Goal: Task Accomplishment & Management: Complete application form

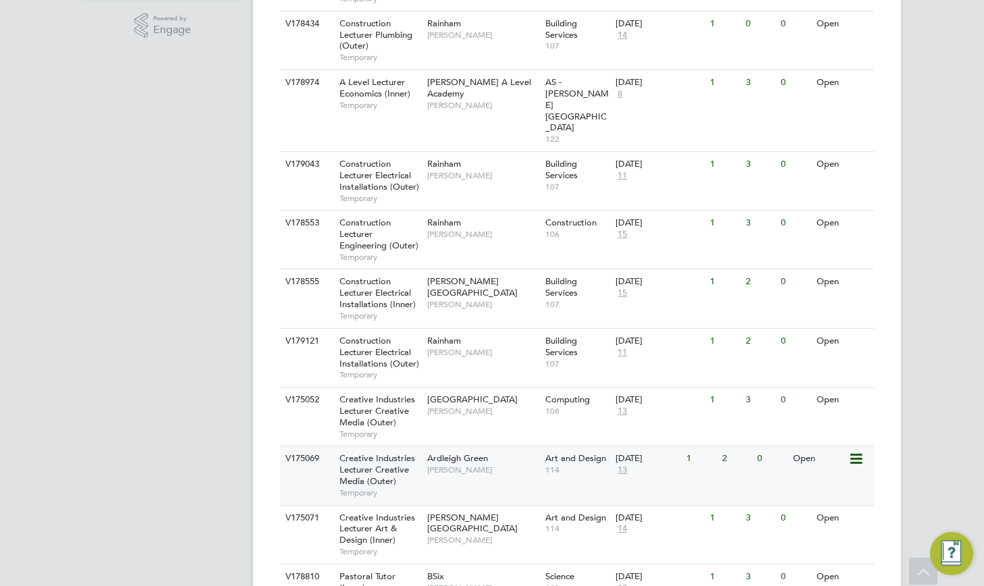
scroll to position [472, 0]
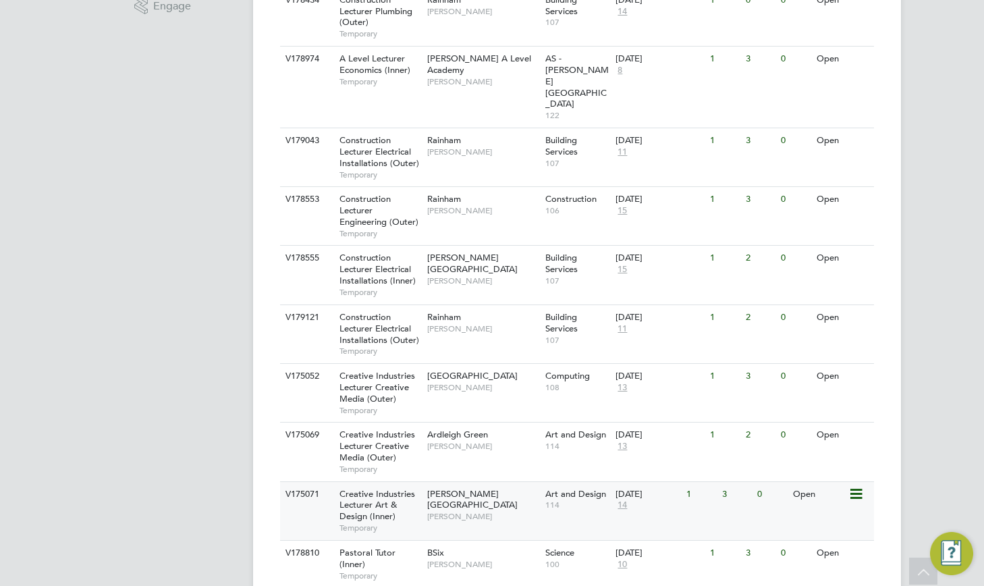
click at [733, 482] on div "3" at bounding box center [736, 494] width 35 height 25
click at [665, 422] on div "01 Sep 2025 13" at bounding box center [647, 440] width 71 height 36
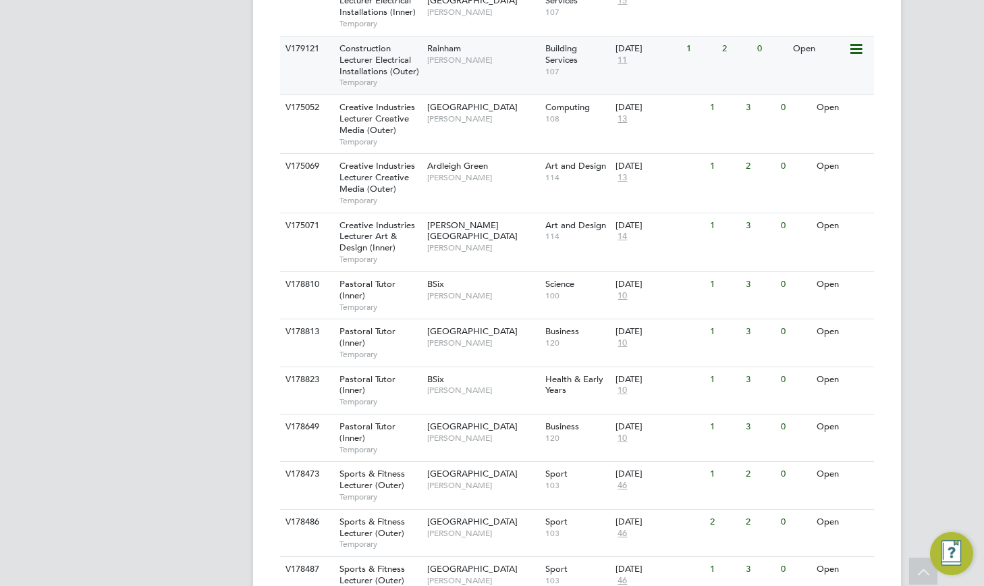
scroll to position [742, 0]
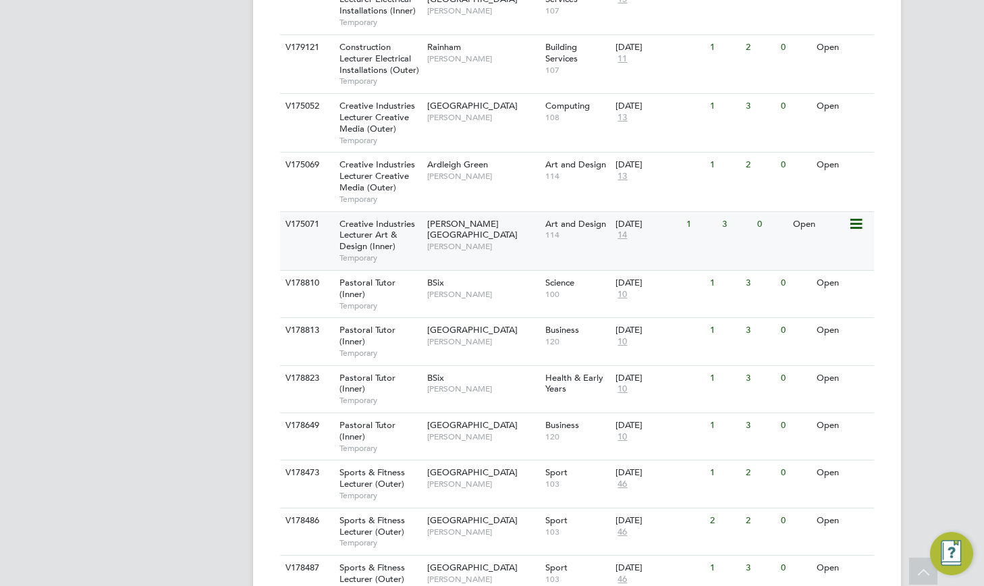
click at [548, 212] on div "Art and Design 114" at bounding box center [577, 229] width 71 height 35
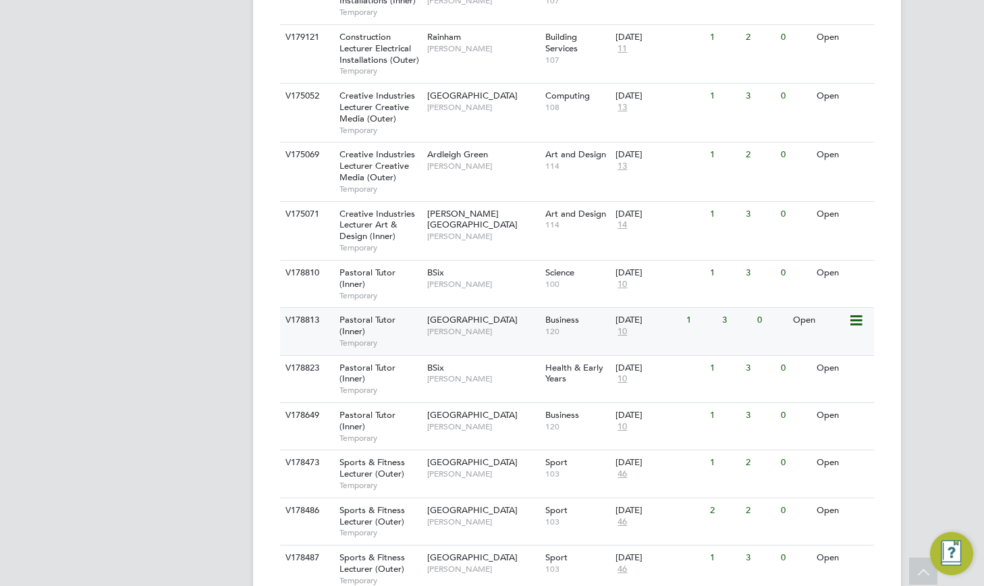
scroll to position [675, 0]
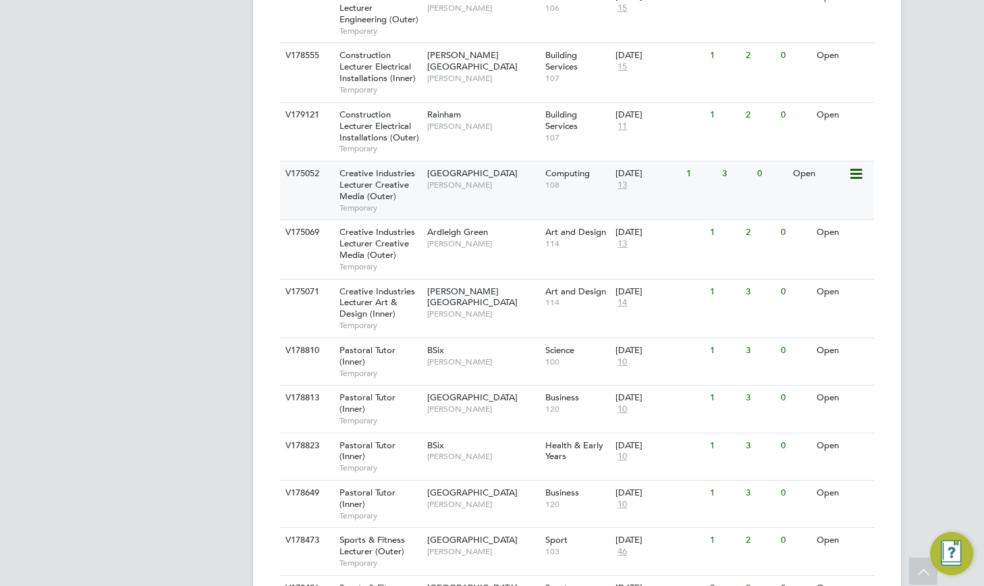
click at [723, 161] on div "3" at bounding box center [736, 173] width 35 height 25
click at [745, 279] on div "3" at bounding box center [736, 291] width 35 height 25
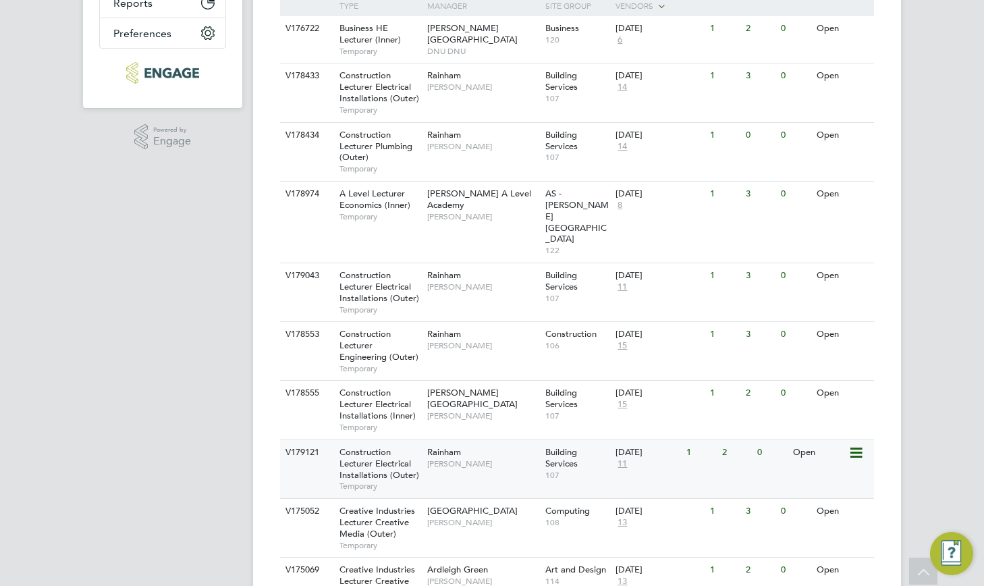
scroll to position [472, 0]
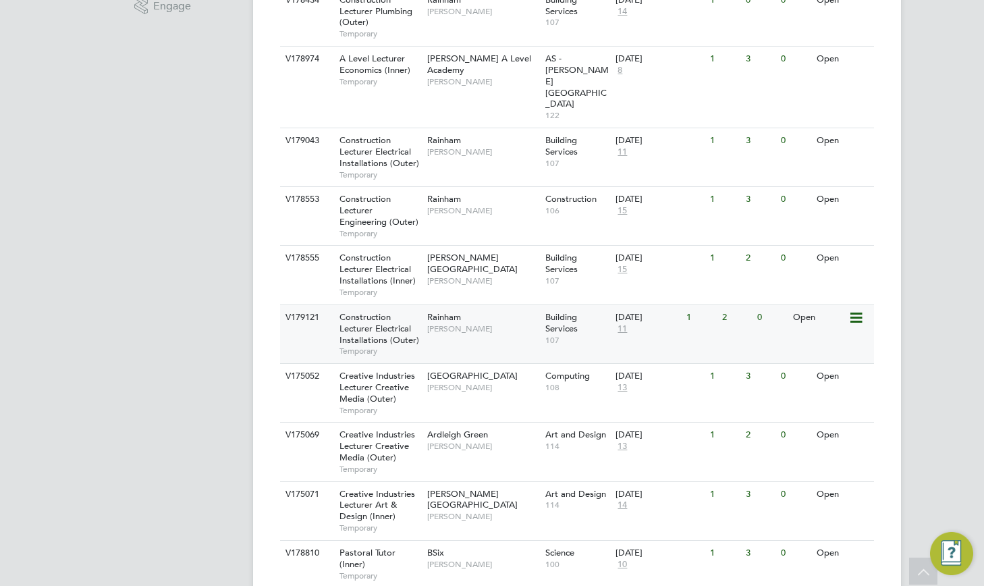
click at [704, 328] on div "V179121 Construction Lecturer Electrical Installations (Outer) Temporary Rainha…" at bounding box center [577, 333] width 594 height 59
click at [739, 363] on div "V175052 Creative Industries Lecturer Creative Media (Outer) Temporary Havering …" at bounding box center [577, 392] width 594 height 59
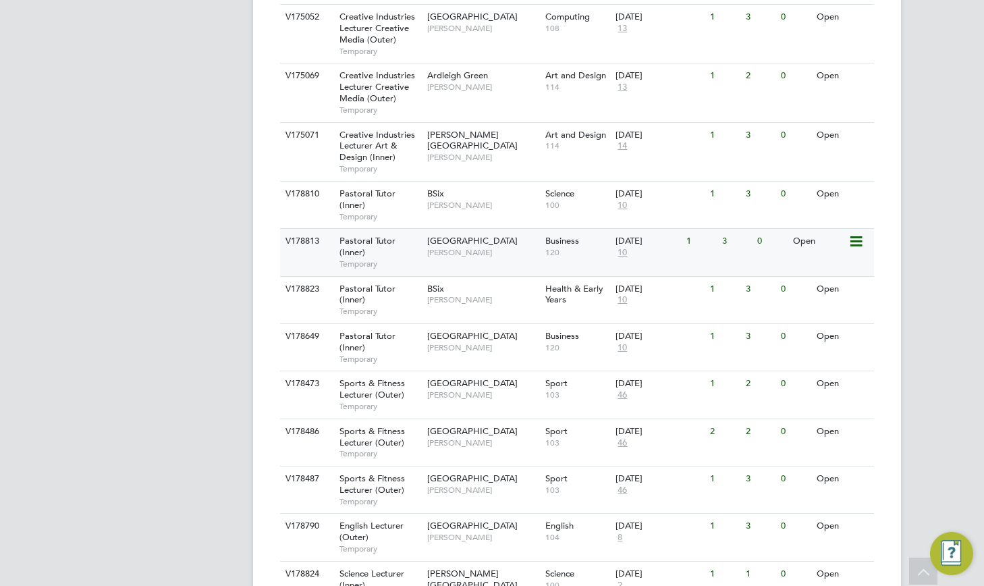
scroll to position [764, 0]
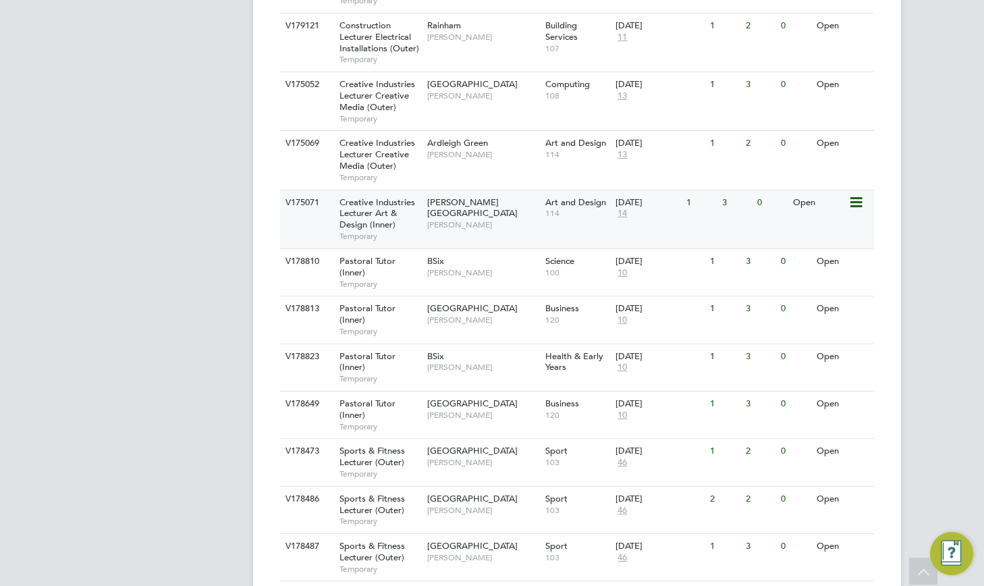
click at [727, 190] on div "3" at bounding box center [736, 202] width 35 height 25
click at [733, 131] on div "2" at bounding box center [736, 143] width 35 height 25
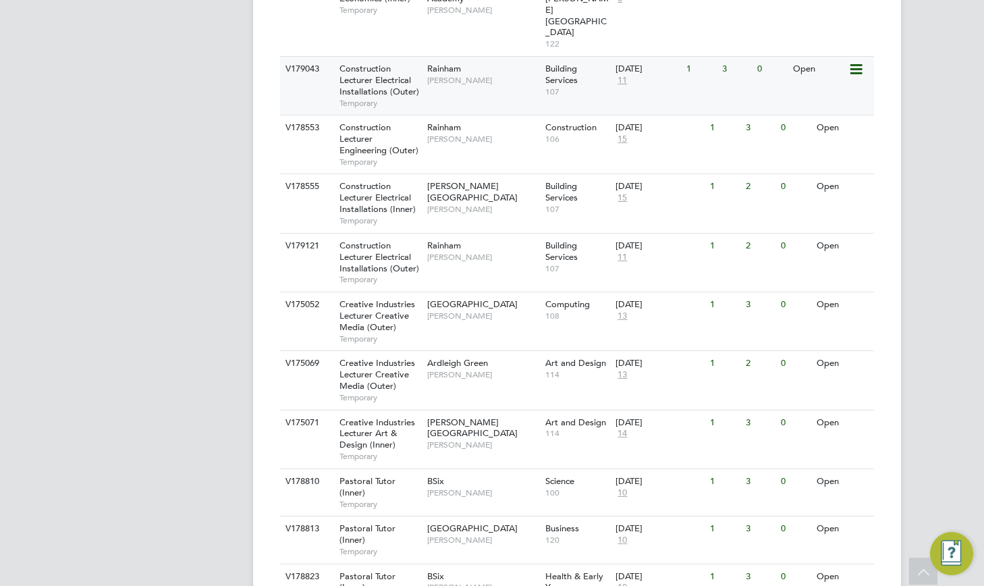
scroll to position [696, 0]
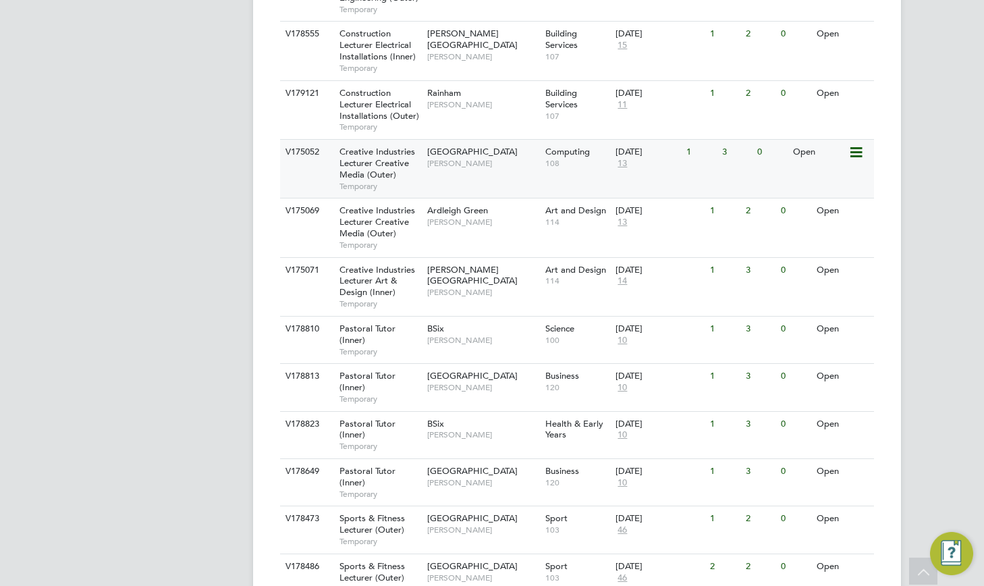
click at [723, 140] on div "3" at bounding box center [736, 152] width 35 height 25
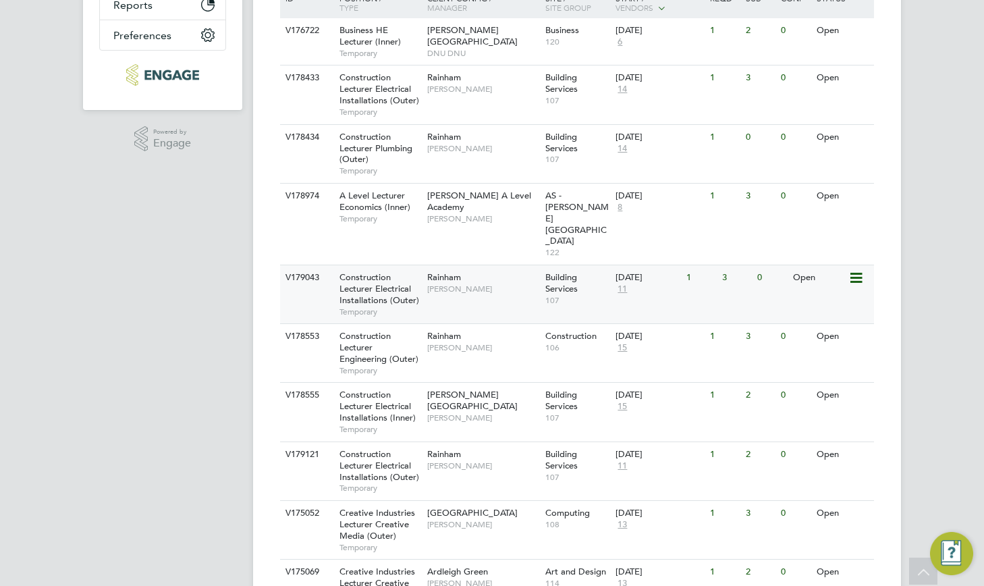
scroll to position [359, 0]
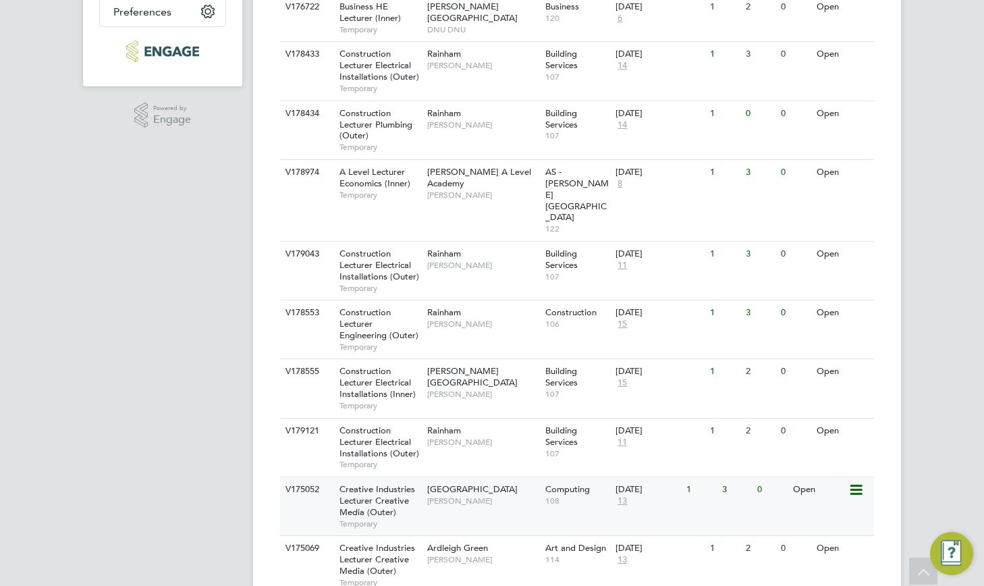
click at [723, 477] on div "3" at bounding box center [736, 489] width 35 height 25
drag, startPoint x: 515, startPoint y: 524, endPoint x: 511, endPoint y: 468, distance: 55.5
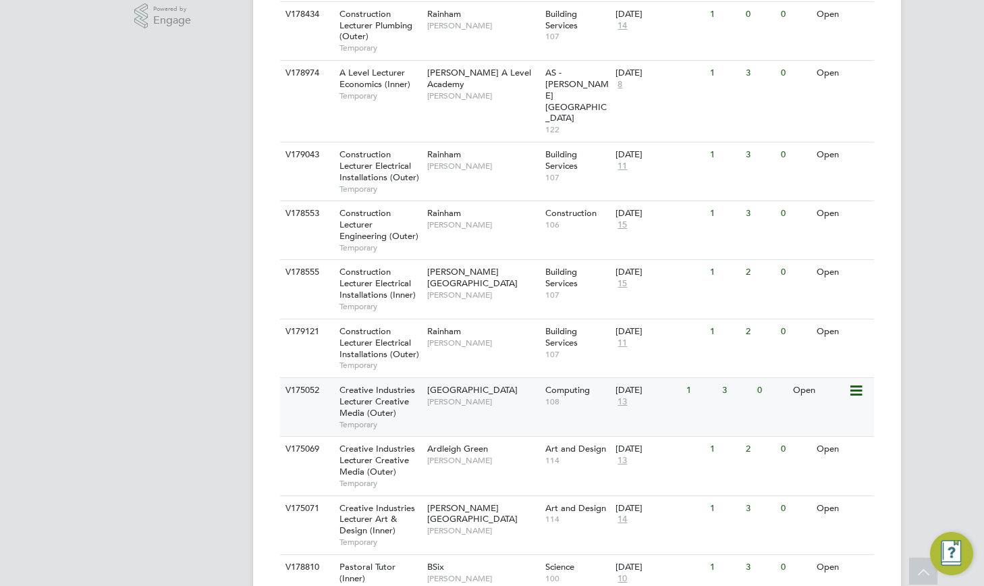
scroll to position [494, 0]
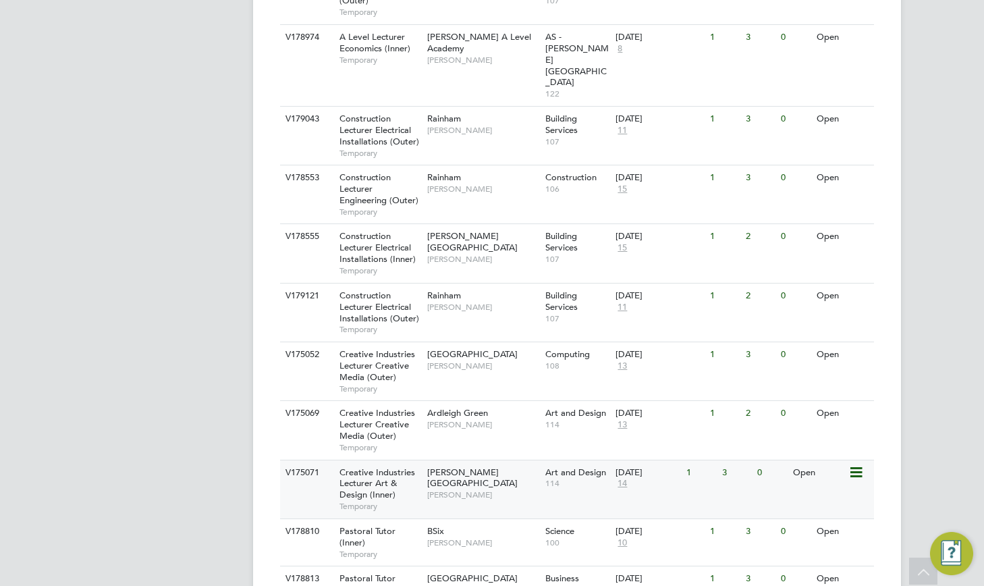
click at [521, 489] on span "[PERSON_NAME]" at bounding box center [482, 494] width 111 height 11
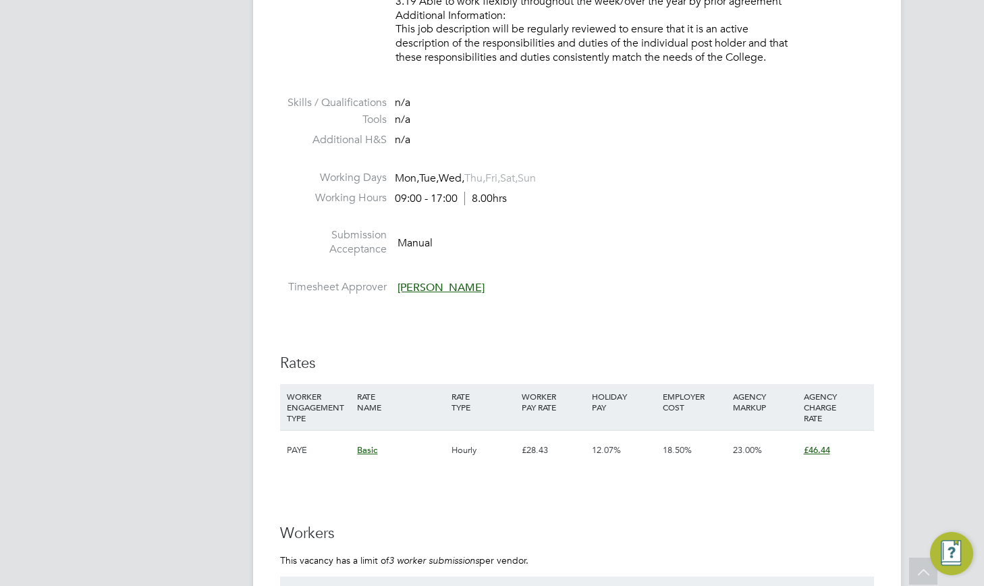
scroll to position [2024, 0]
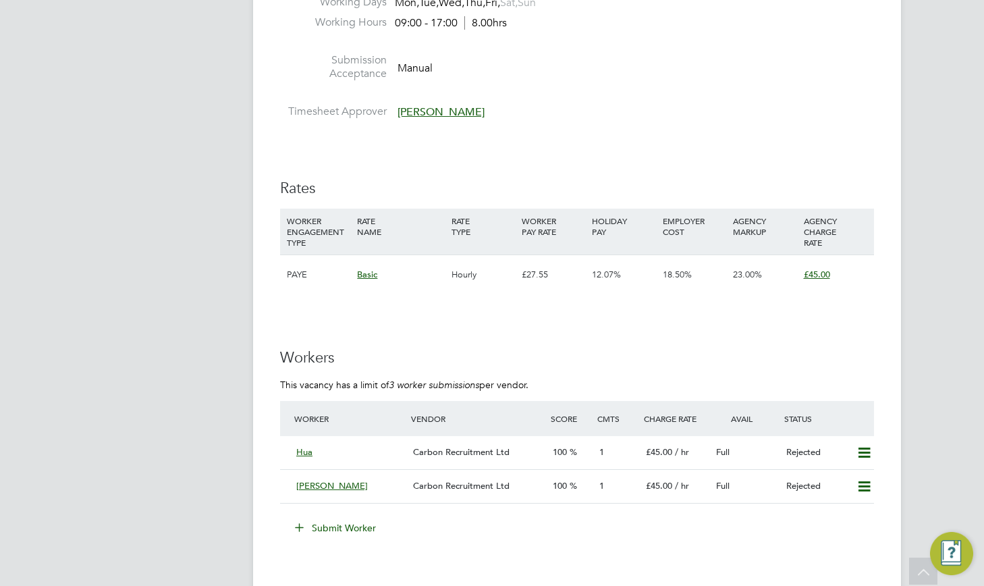
scroll to position [2159, 0]
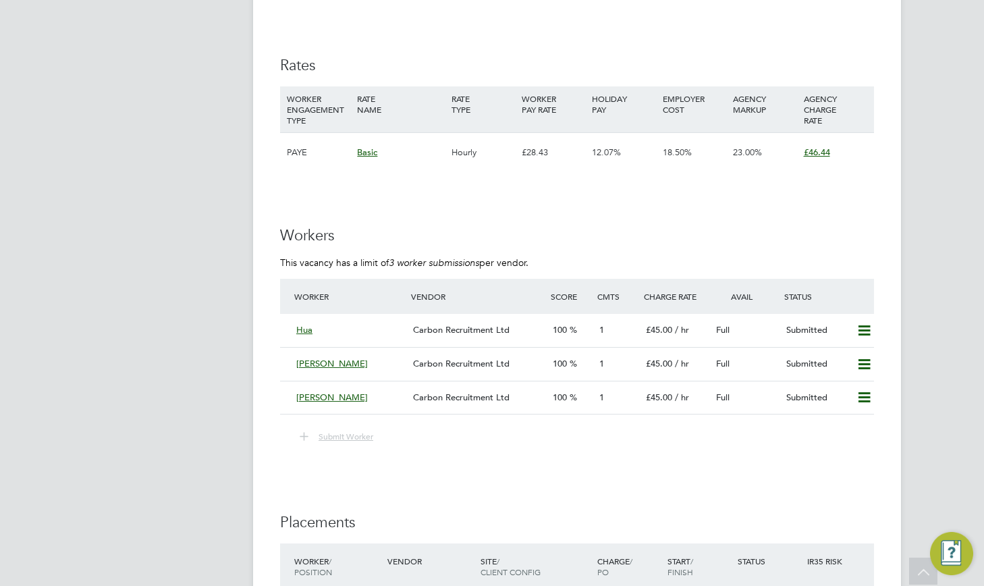
scroll to position [2159, 0]
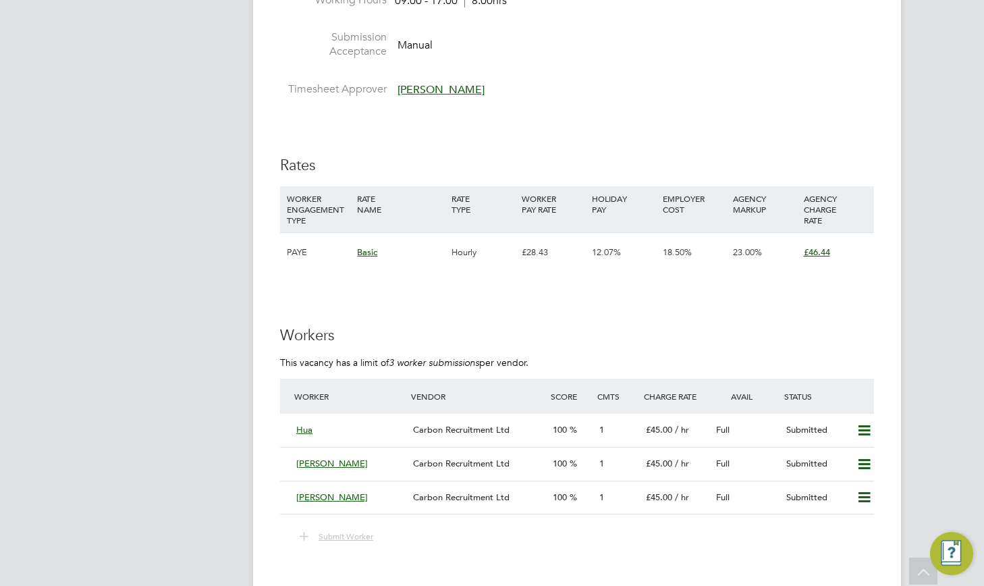
scroll to position [2159, 0]
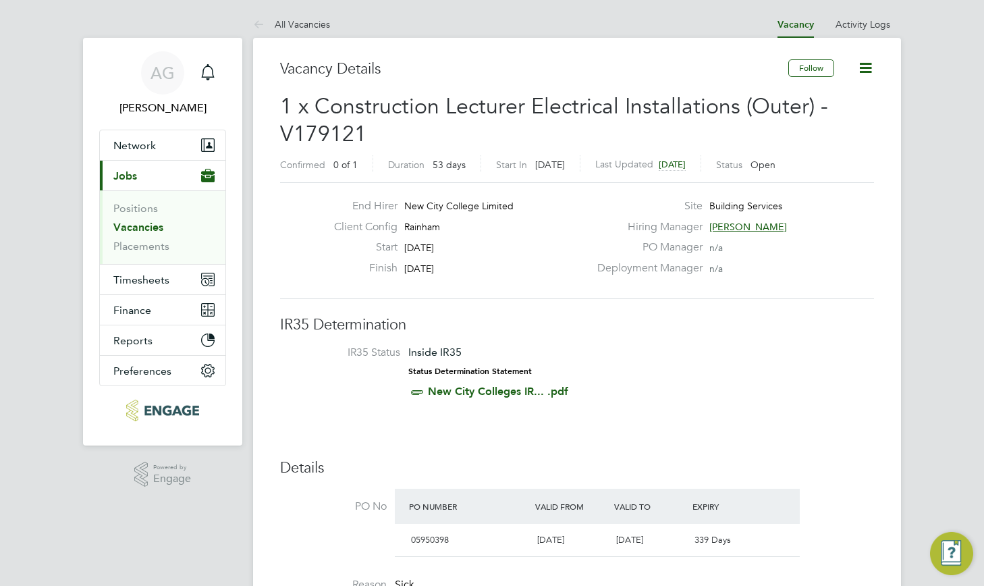
scroll to position [23, 141]
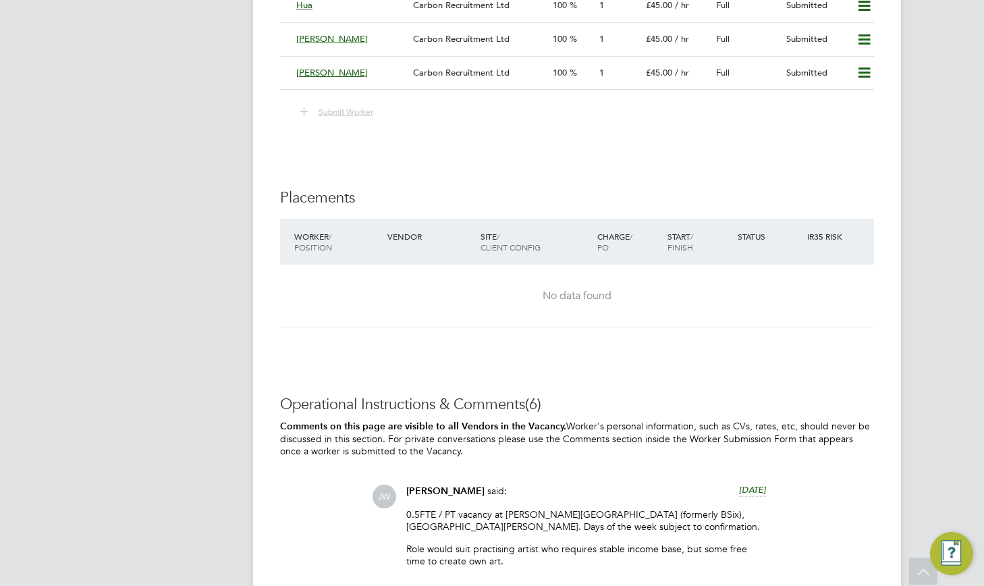
scroll to position [2226, 0]
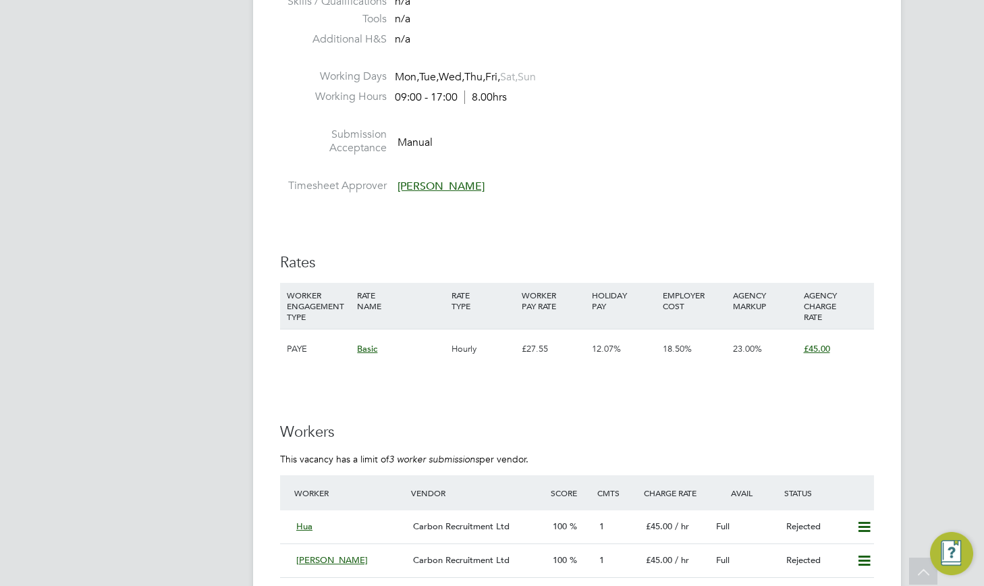
scroll to position [2294, 0]
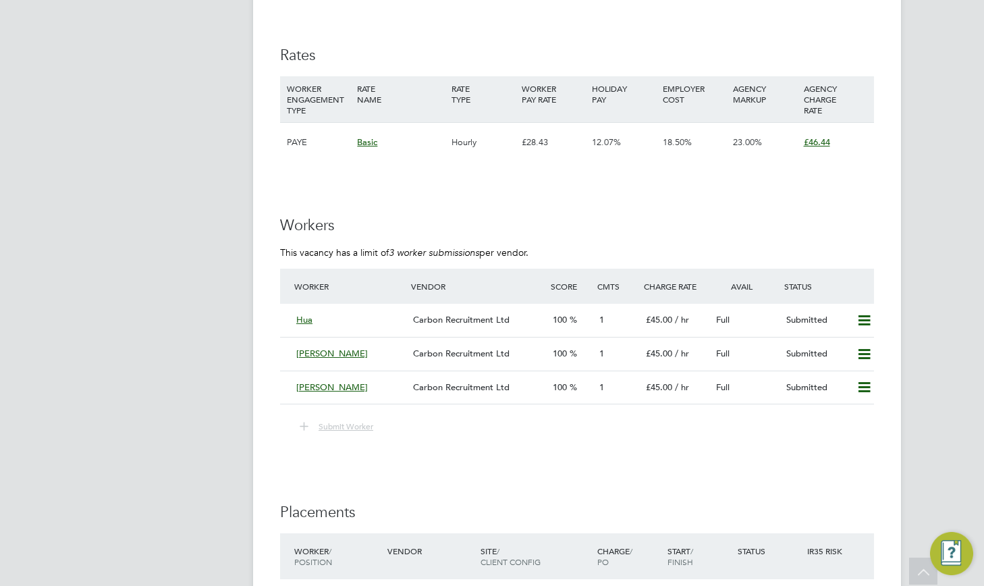
scroll to position [2294, 0]
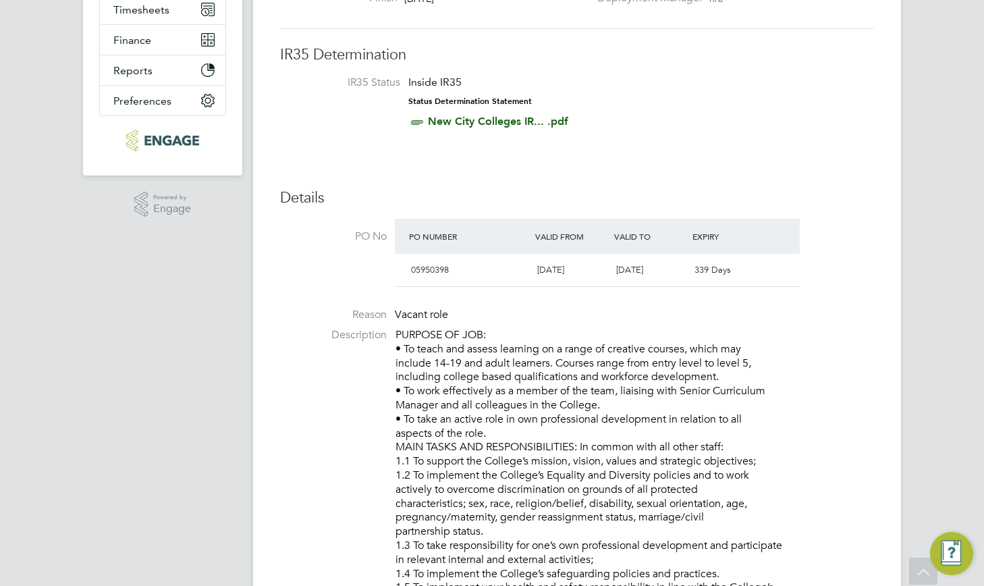
scroll to position [0, 0]
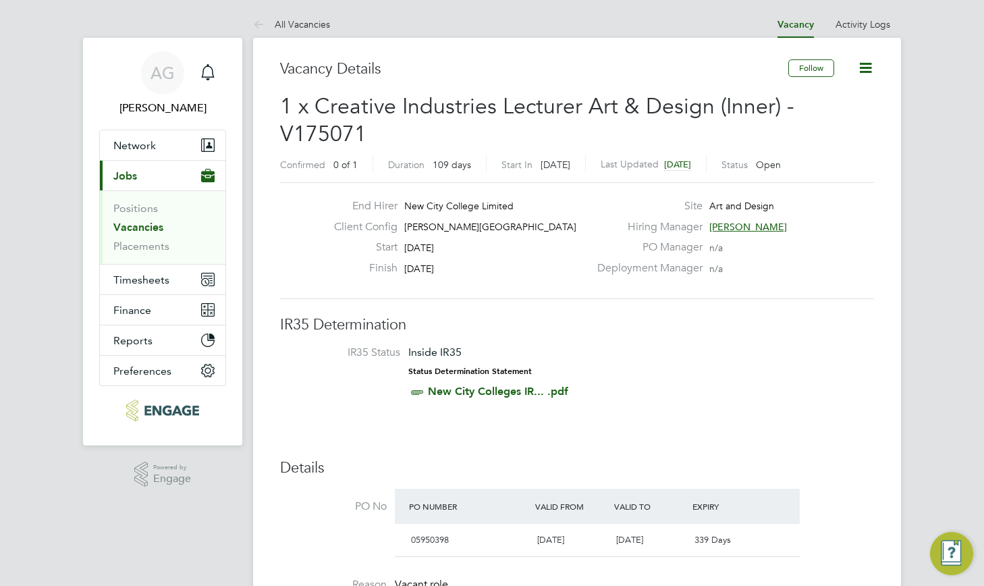
drag, startPoint x: 951, startPoint y: 110, endPoint x: 912, endPoint y: 34, distance: 84.8
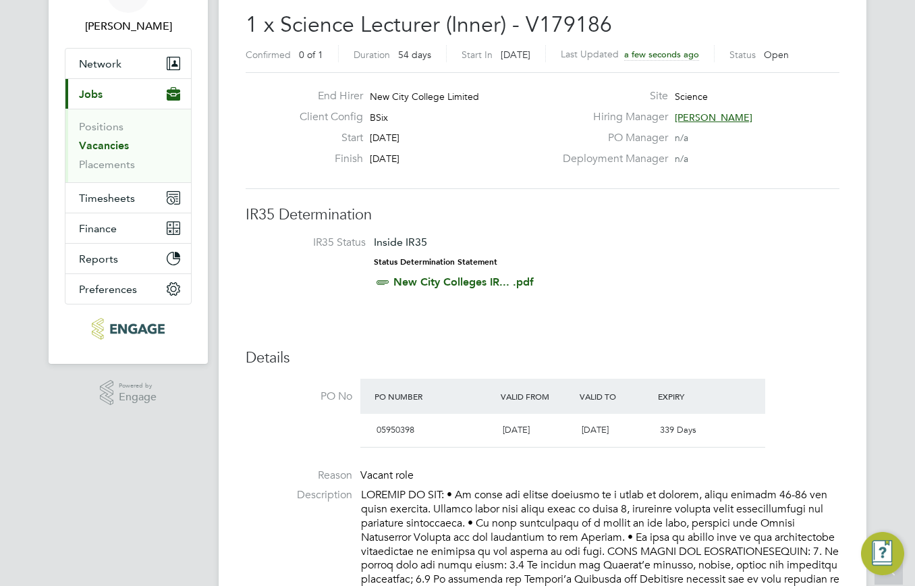
scroll to position [67, 0]
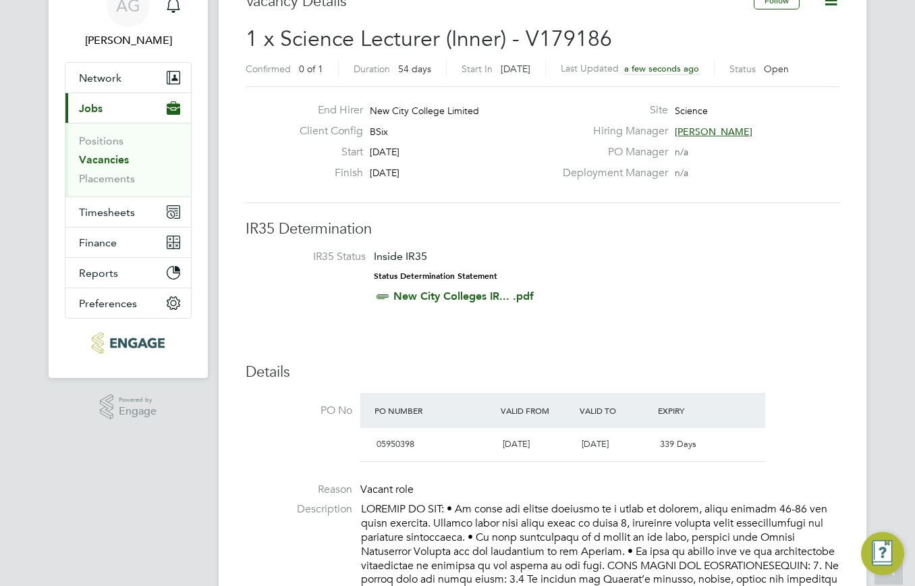
click at [739, 127] on span "[PERSON_NAME]" at bounding box center [714, 131] width 78 height 12
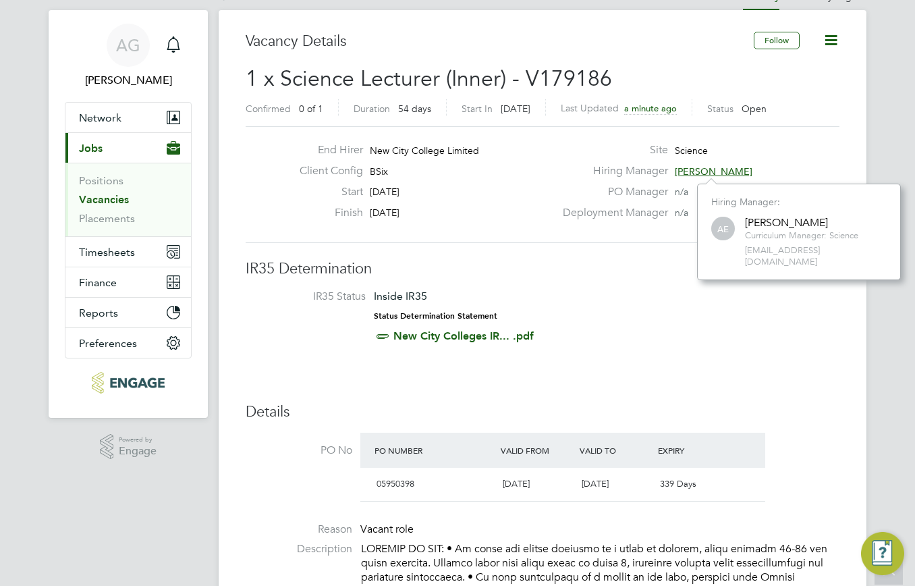
scroll to position [0, 0]
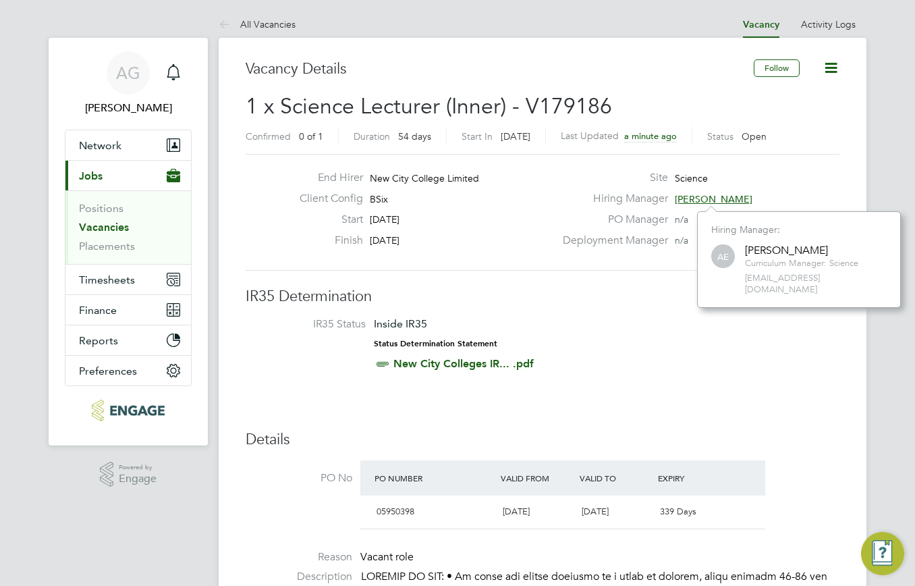
click at [598, 325] on li "IR35 Status Inside IR35 Status Determination Statement New City Colleges IR... …" at bounding box center [542, 346] width 567 height 59
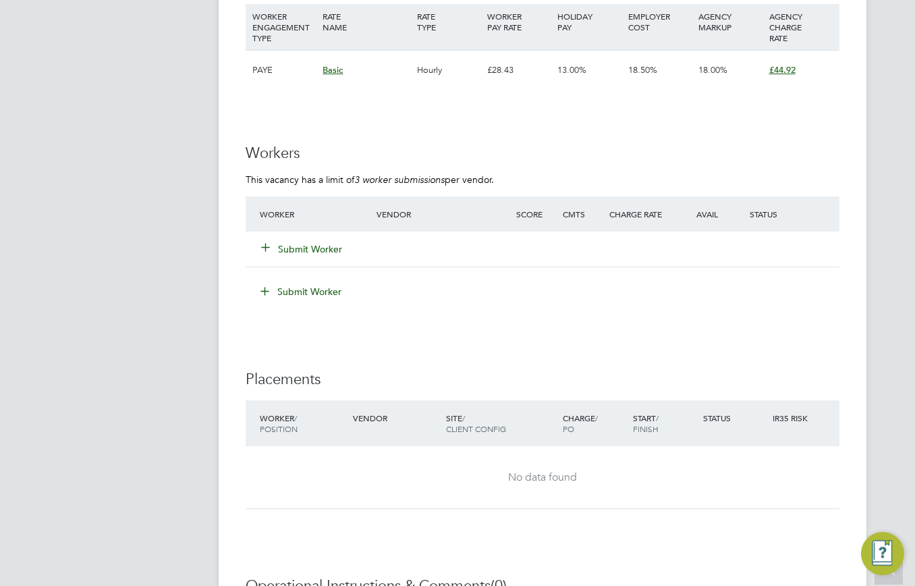
scroll to position [1815, 0]
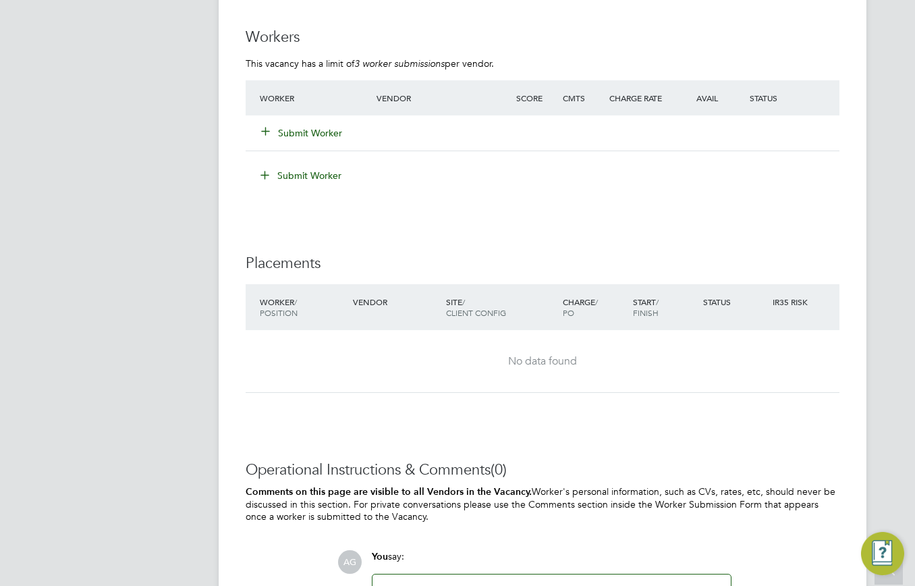
click at [262, 115] on div "Submit Worker" at bounding box center [543, 132] width 594 height 35
click at [263, 125] on icon at bounding box center [265, 130] width 10 height 10
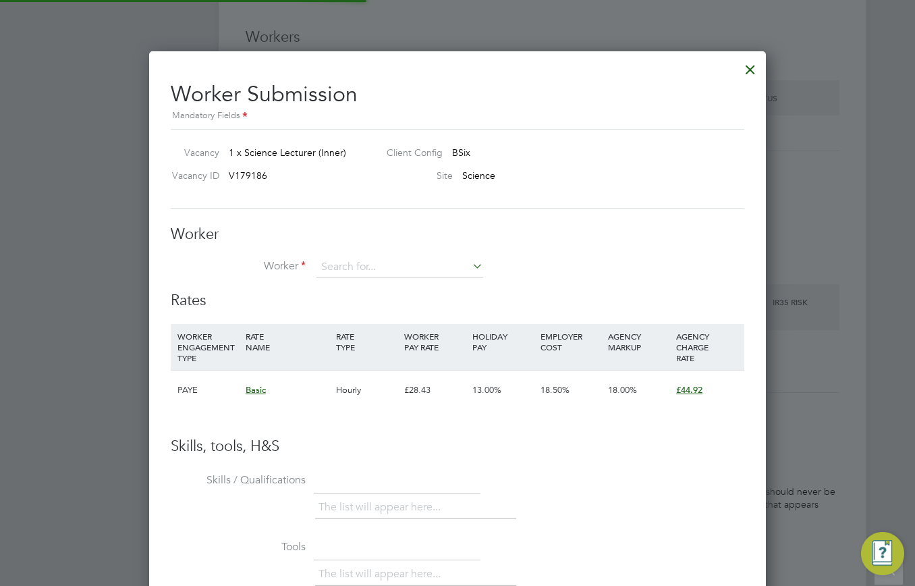
scroll to position [819, 617]
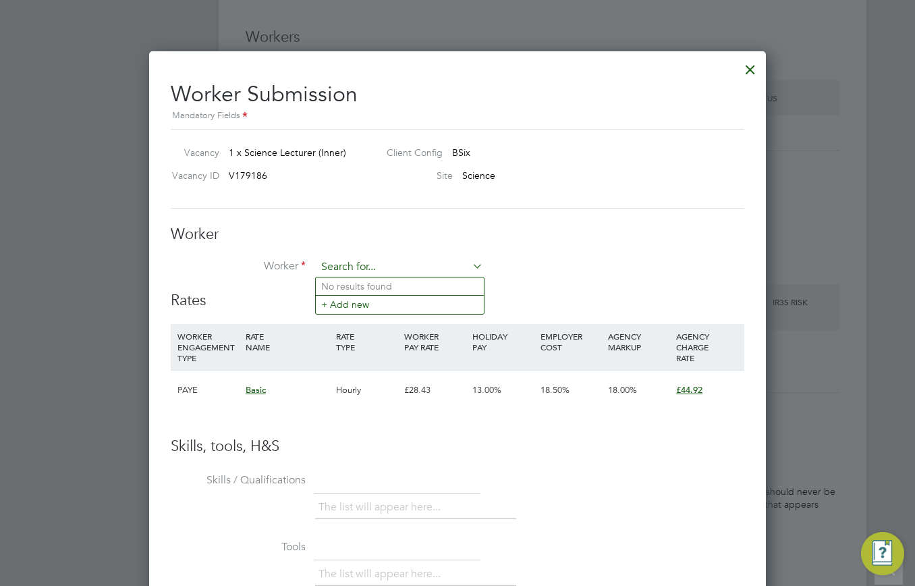
paste input "Sourabh"
click at [372, 289] on li "Sourabh Sethi (109904)" at bounding box center [400, 286] width 168 height 18
type input "Sourabh Sethi (109904)"
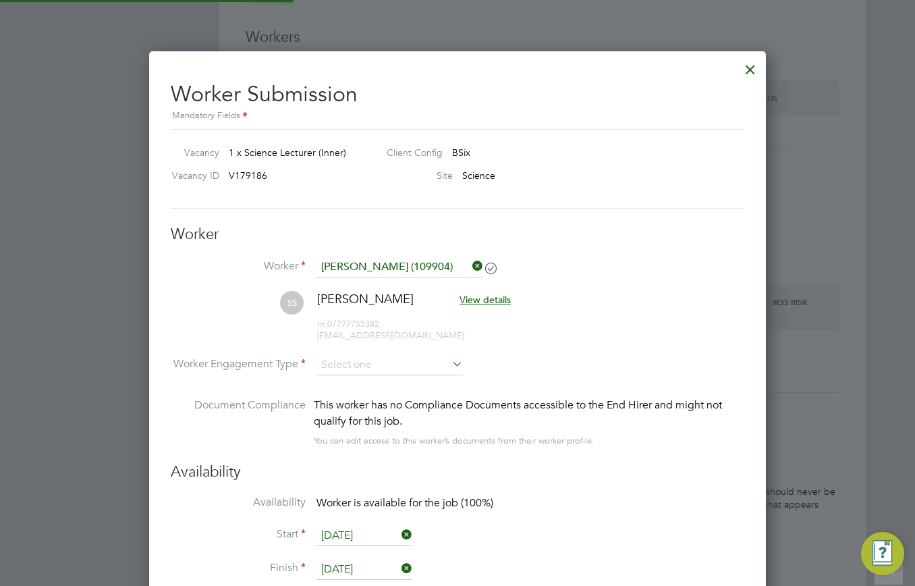
scroll to position [1121, 617]
click at [365, 358] on input at bounding box center [389, 366] width 146 height 20
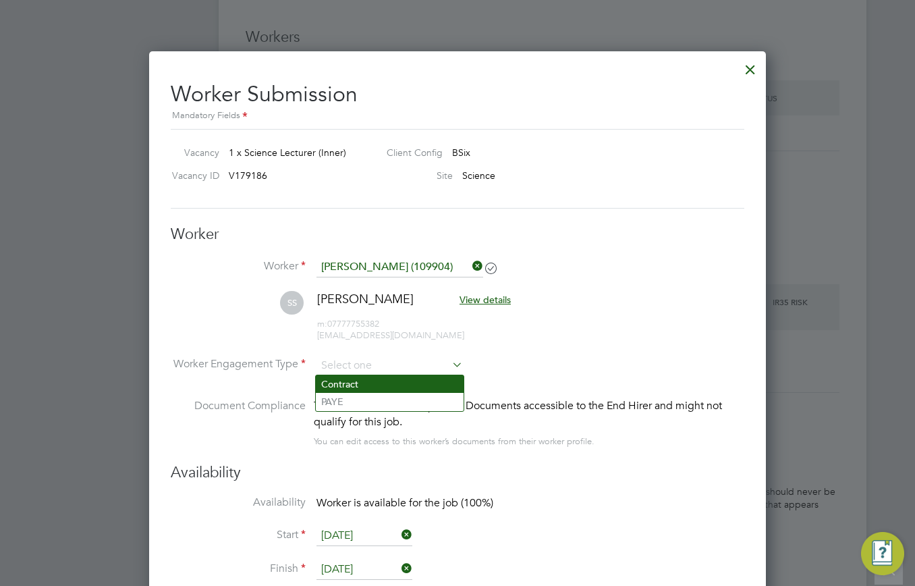
click at [367, 383] on li "Contract" at bounding box center [390, 384] width 148 height 18
type input "Contract"
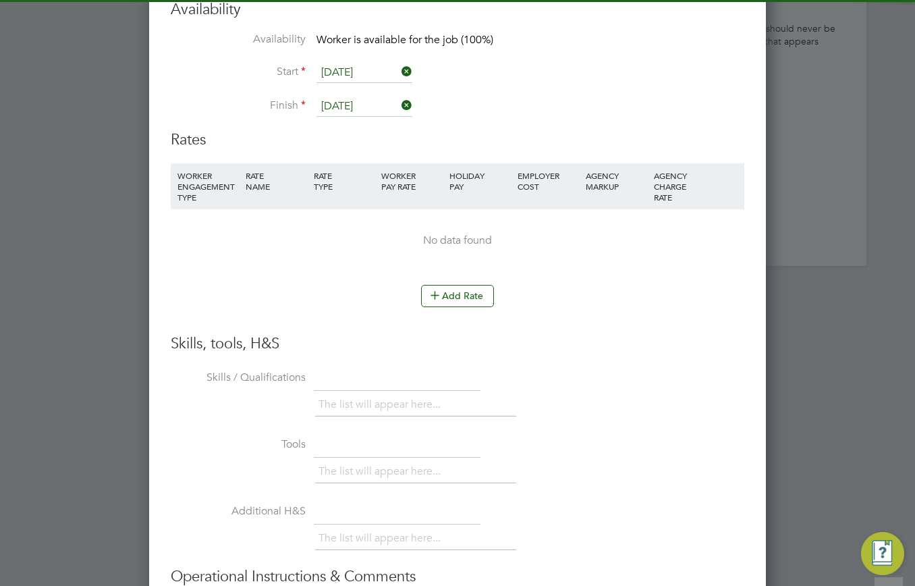
scroll to position [2287, 0]
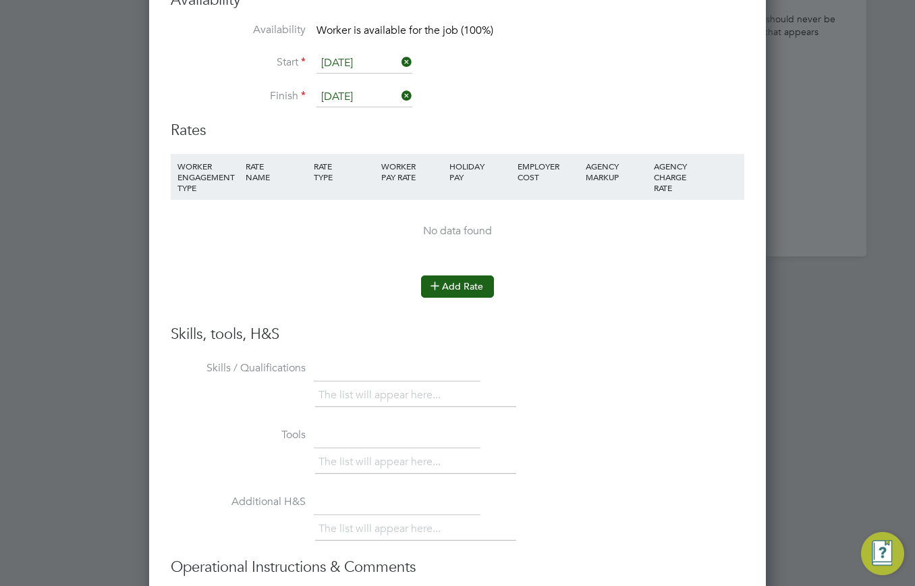
click at [472, 289] on button "Add Rate" at bounding box center [457, 286] width 73 height 22
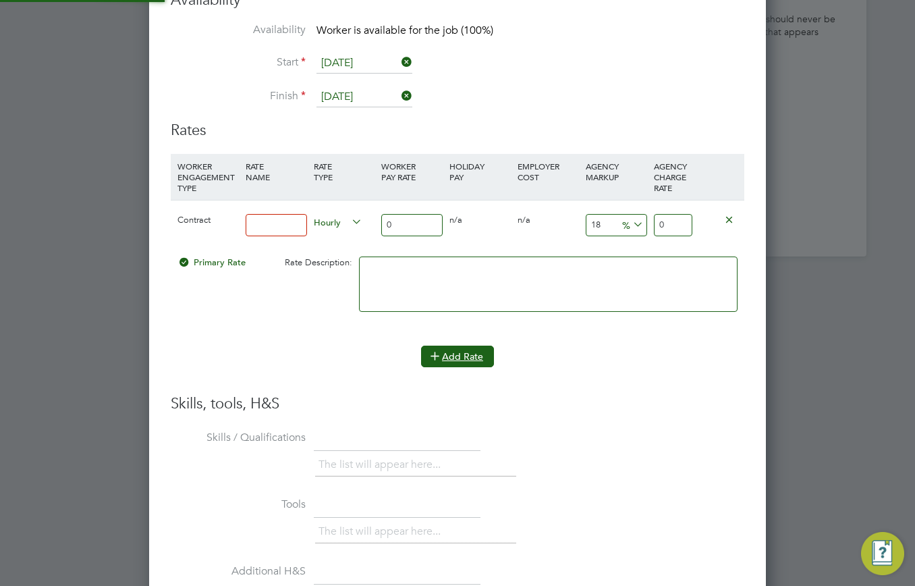
scroll to position [1249, 617]
click at [275, 231] on input at bounding box center [276, 225] width 61 height 22
type input "basic"
type input "3"
type input "3.54"
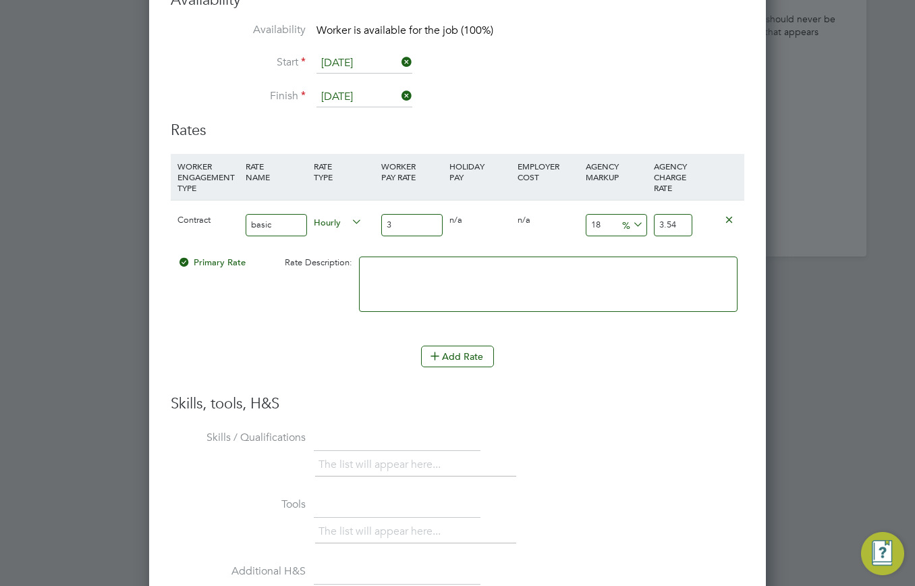
type input "35"
type input "41.3"
type input "35"
type input "2"
type input "35.7"
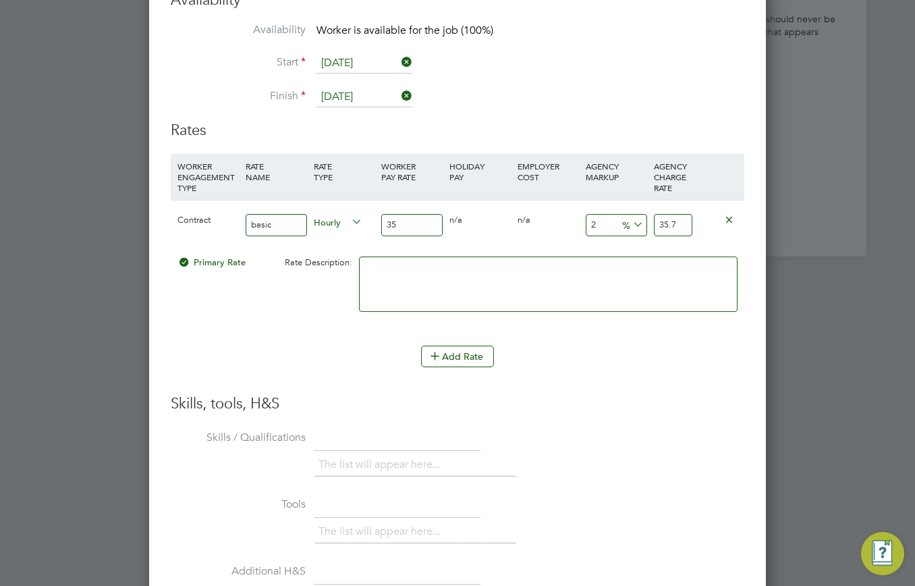
type input "23"
type input "43.05"
type input "23"
click at [653, 387] on li "WORKER ENGAGEMENT TYPE RATE NAME RATE TYPE WORKER PAY RATE HOLIDAY PAY EMPLOYER…" at bounding box center [457, 274] width 573 height 240
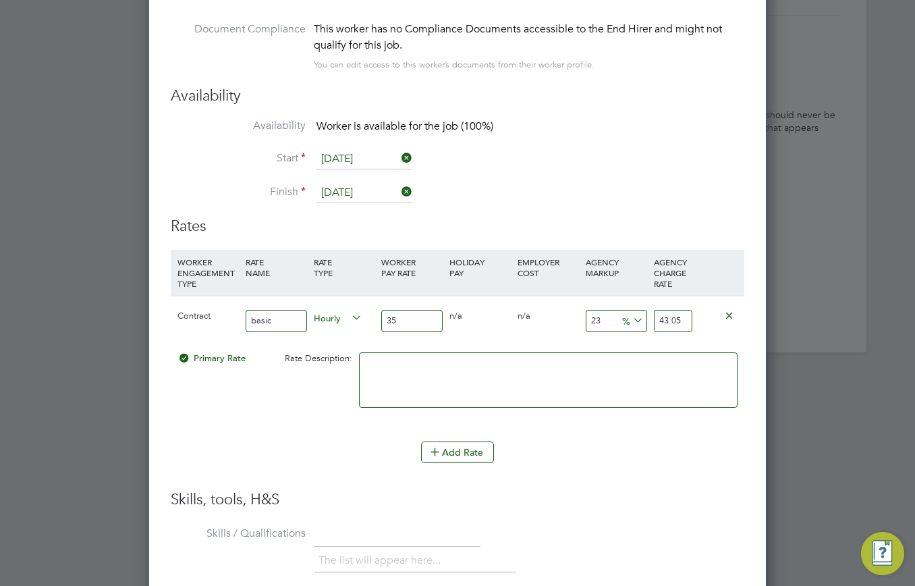
scroll to position [2529, 0]
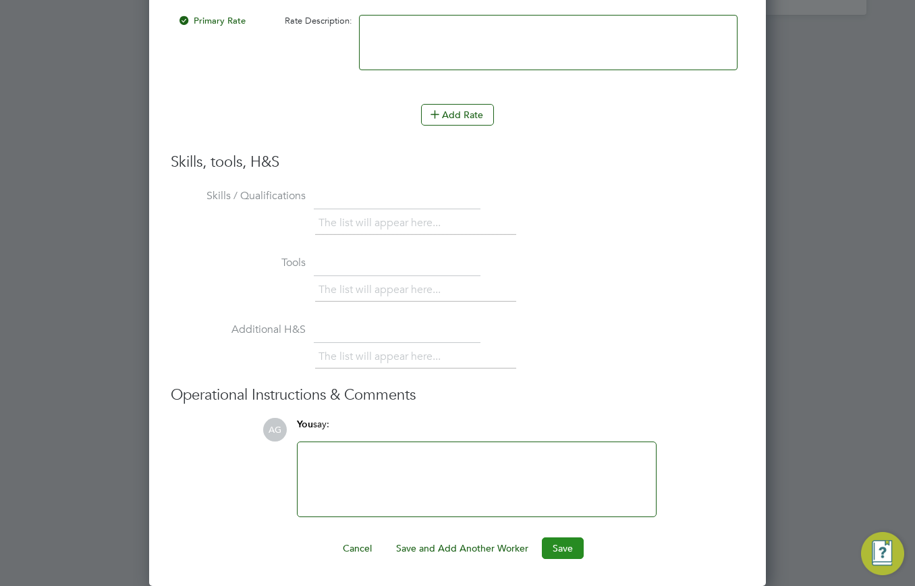
click at [564, 552] on button "Save" at bounding box center [563, 548] width 42 height 22
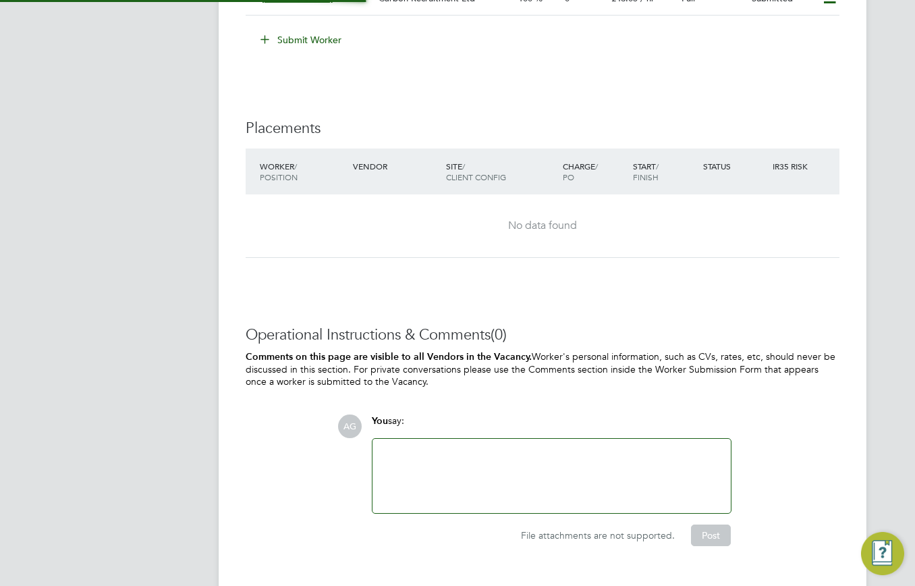
scroll to position [7, 7]
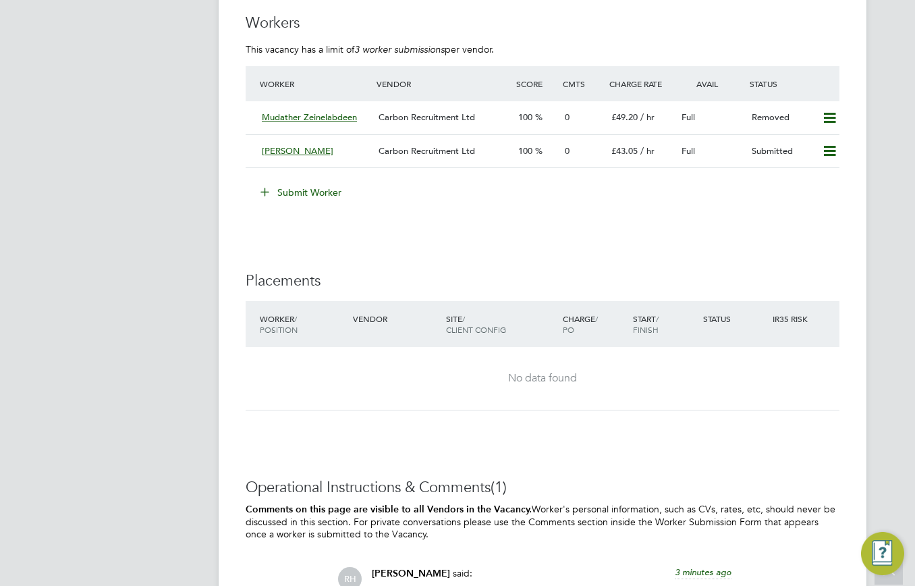
scroll to position [2091, 0]
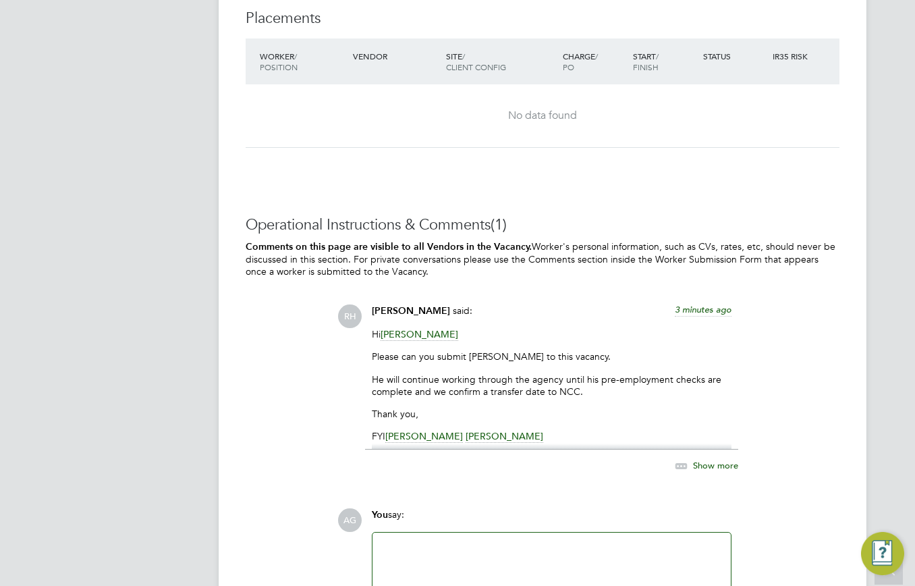
click at [487, 540] on div at bounding box center [552, 569] width 342 height 58
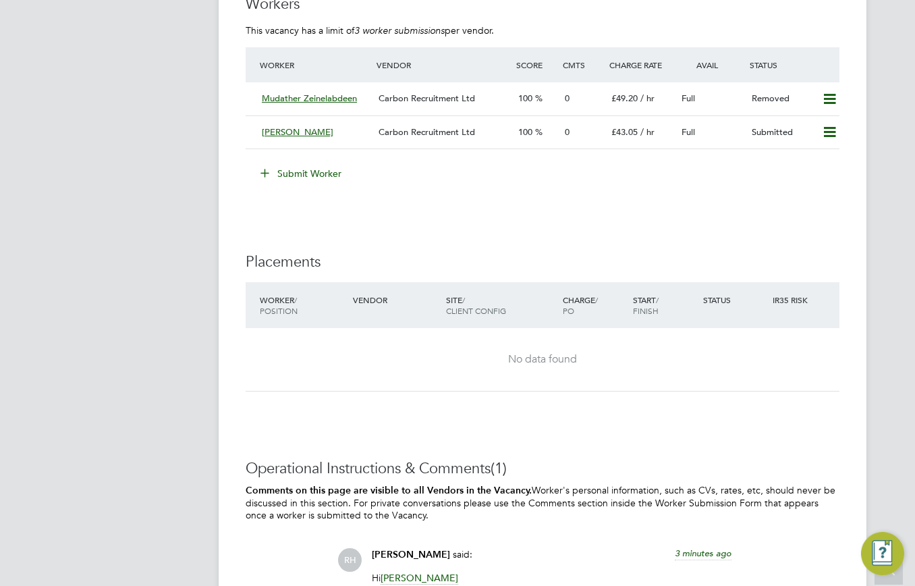
scroll to position [2185, 0]
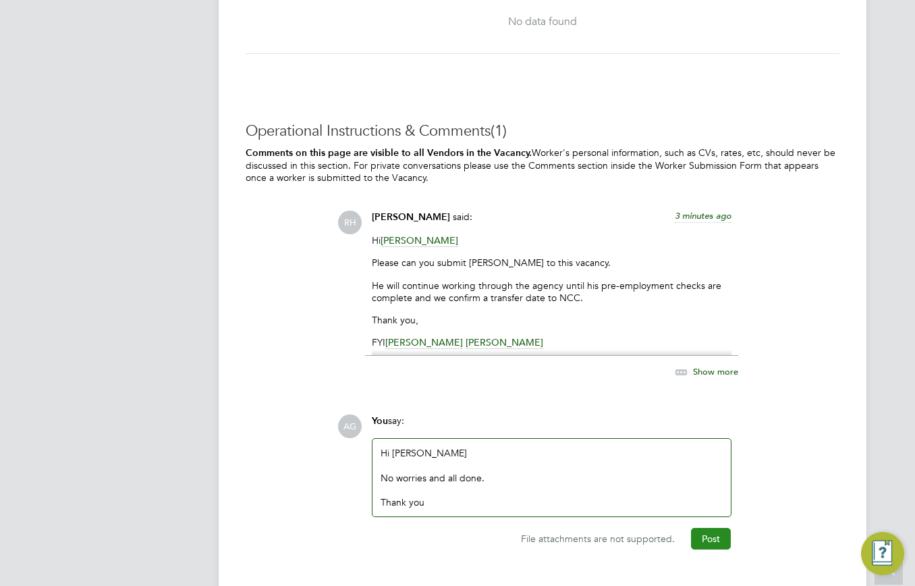
click at [719, 528] on button "Post" at bounding box center [711, 539] width 40 height 22
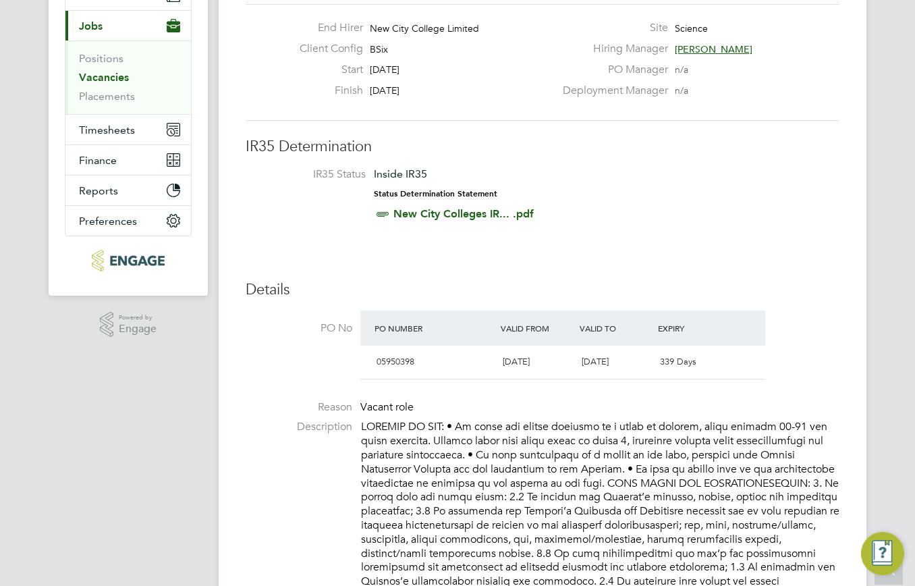
scroll to position [0, 0]
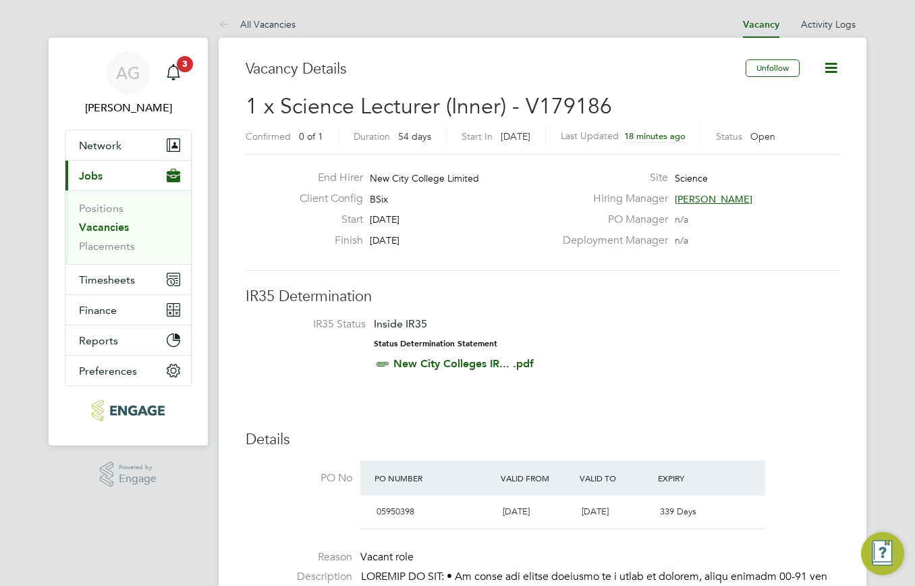
drag, startPoint x: 839, startPoint y: 61, endPoint x: 825, endPoint y: 74, distance: 18.7
click at [835, 67] on icon at bounding box center [830, 67] width 17 height 17
drag, startPoint x: 793, startPoint y: 399, endPoint x: 764, endPoint y: 279, distance: 123.5
click at [827, 59] on icon at bounding box center [830, 67] width 17 height 17
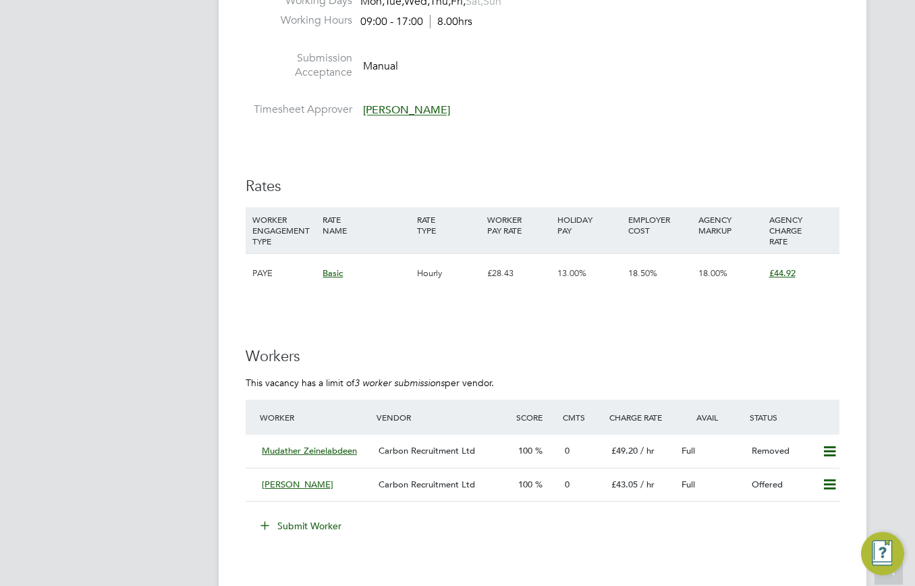
scroll to position [1822, 0]
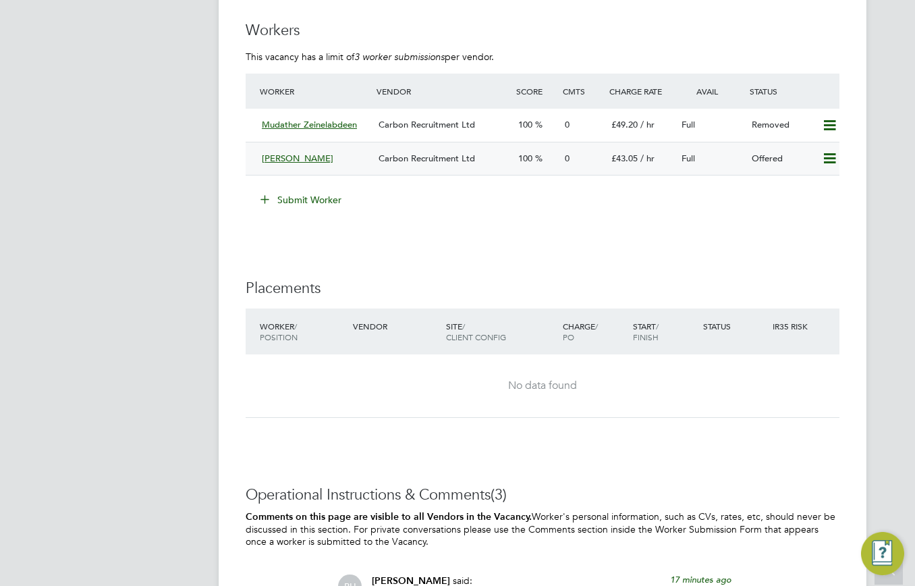
click at [826, 153] on icon at bounding box center [829, 158] width 17 height 11
click at [825, 155] on li "Confirm" at bounding box center [809, 159] width 51 height 19
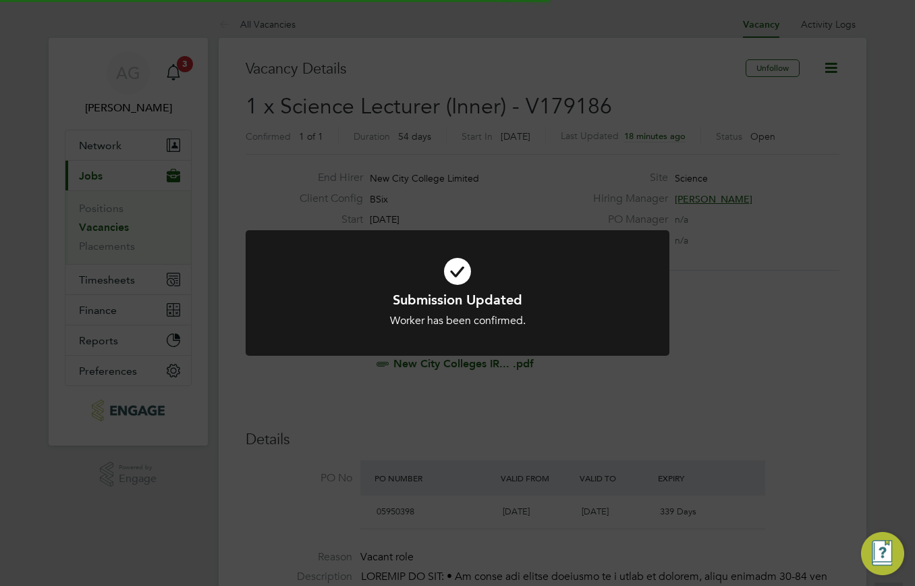
scroll to position [40, 94]
click at [782, 383] on div "Submission Updated Worker has been confirmed. Cancel Okay" at bounding box center [457, 293] width 915 height 586
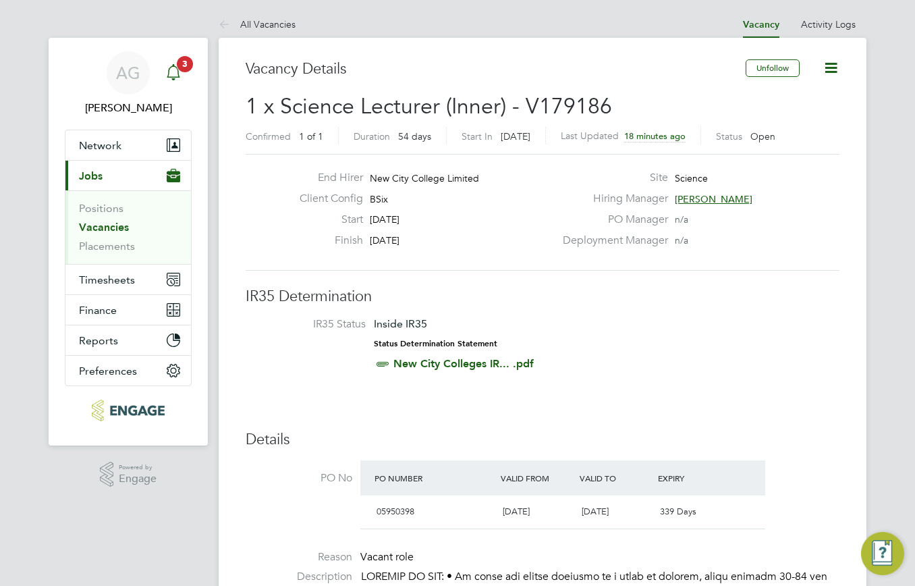
click at [186, 61] on span "3" at bounding box center [185, 64] width 16 height 16
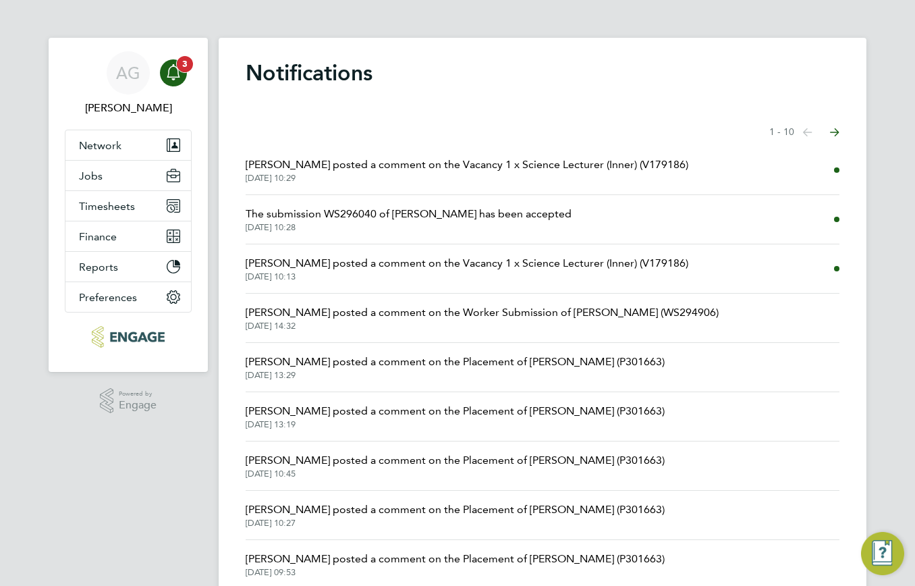
click at [177, 65] on span "3" at bounding box center [185, 64] width 16 height 16
click at [183, 67] on span "3" at bounding box center [185, 64] width 16 height 16
click at [121, 193] on button "Timesheets" at bounding box center [127, 206] width 125 height 30
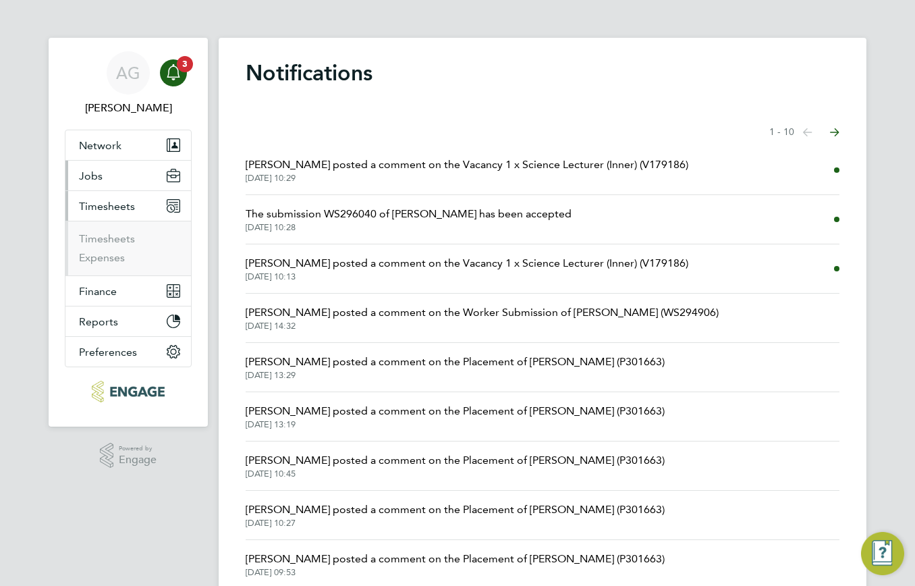
click at [102, 177] on button "Jobs" at bounding box center [127, 176] width 125 height 30
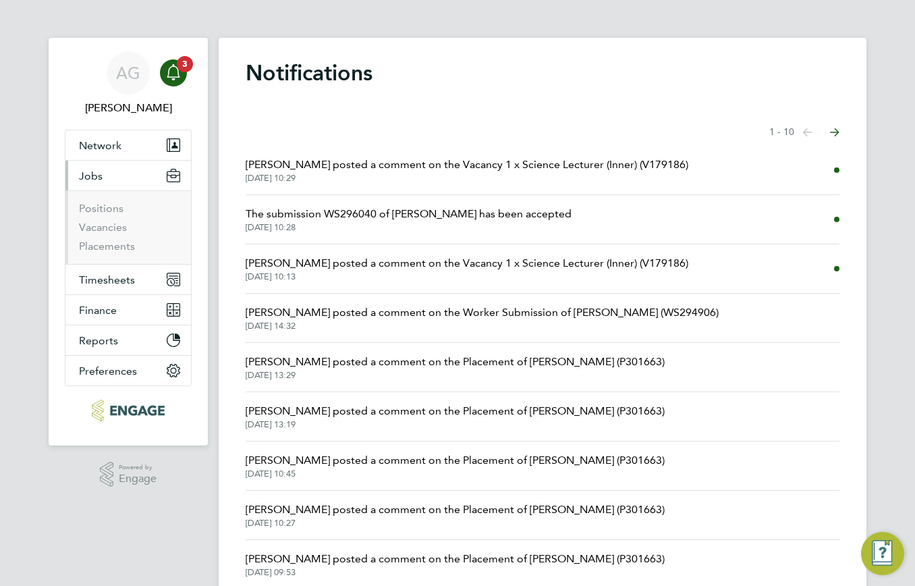
click at [107, 219] on li "Positions" at bounding box center [129, 211] width 101 height 19
click at [104, 225] on link "Vacancies" at bounding box center [103, 227] width 48 height 13
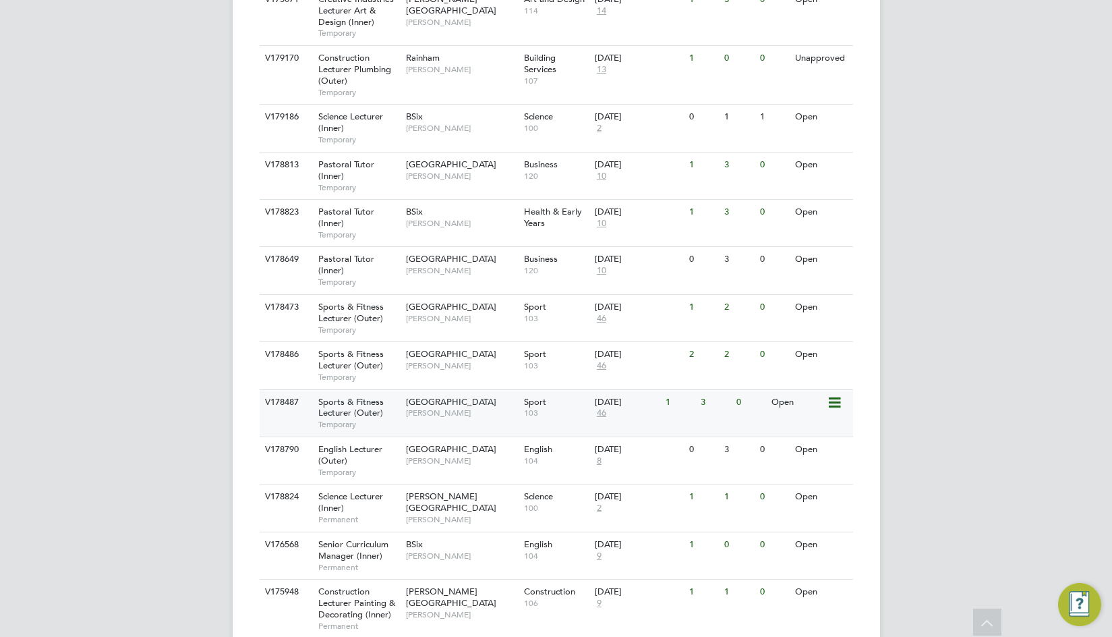
scroll to position [1100, 0]
